Goal: Task Accomplishment & Management: Use online tool/utility

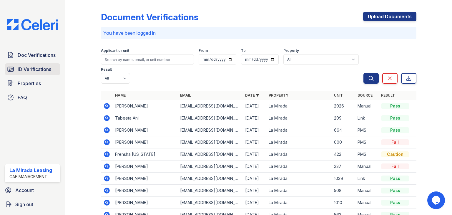
click at [40, 68] on span "ID Verifications" at bounding box center [35, 69] width 34 height 7
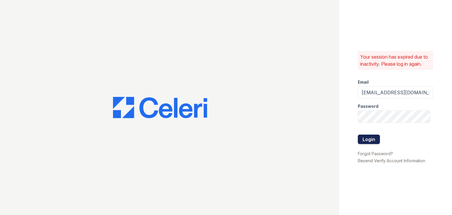
click at [370, 139] on button "Login" at bounding box center [369, 139] width 22 height 9
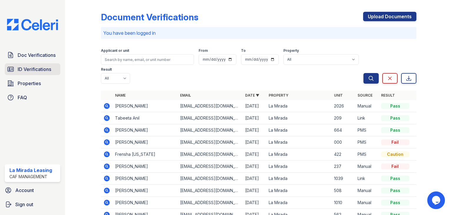
click at [40, 69] on span "ID Verifications" at bounding box center [35, 69] width 34 height 7
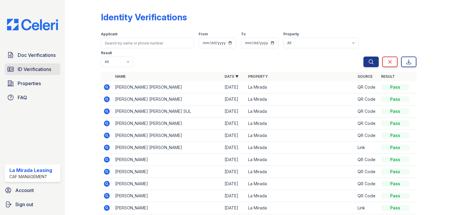
click at [24, 70] on span "ID Verifications" at bounding box center [35, 69] width 34 height 7
